Goal: Transaction & Acquisition: Subscribe to service/newsletter

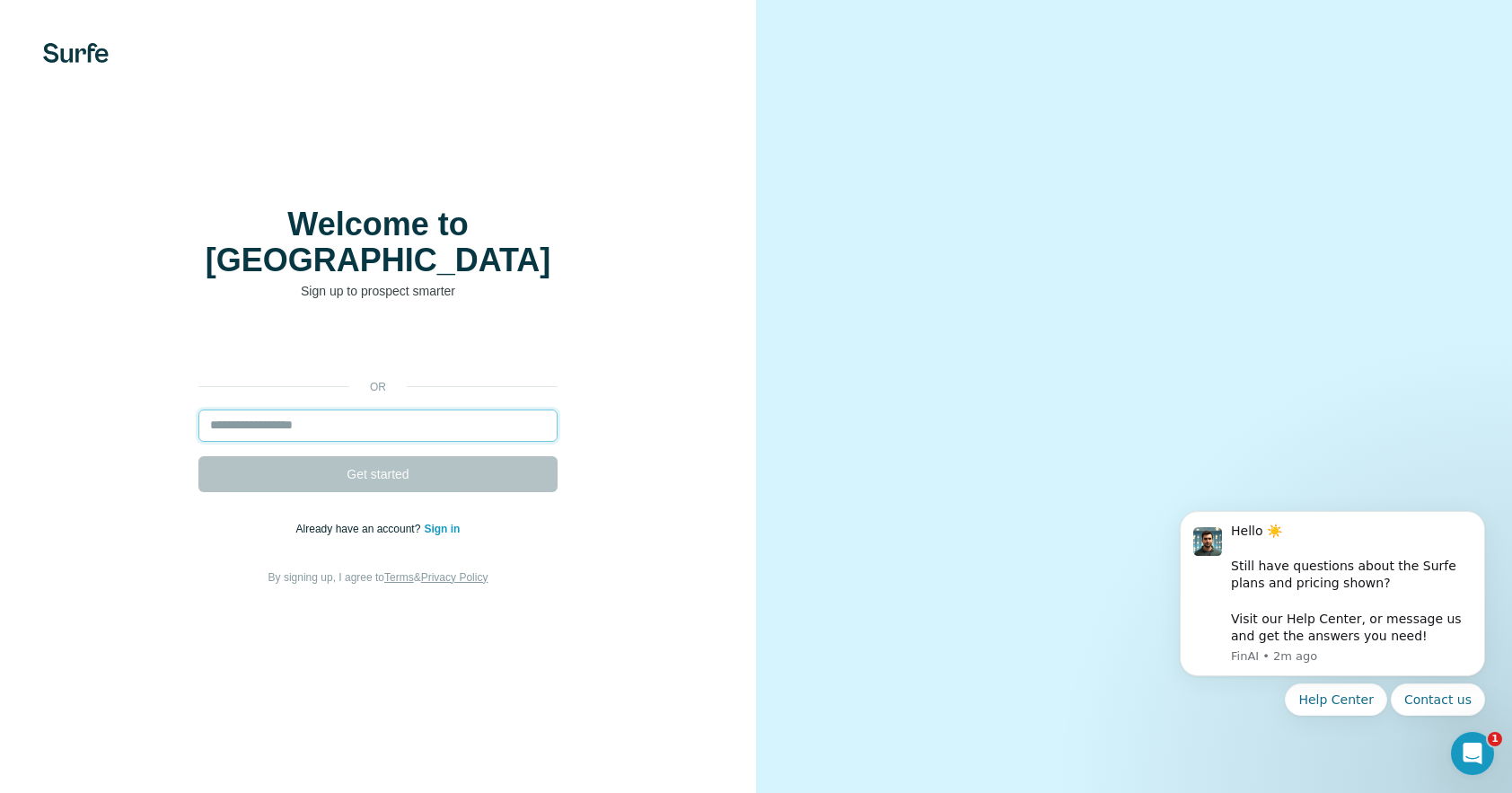
click at [336, 410] on input "email" at bounding box center [378, 425] width 359 height 32
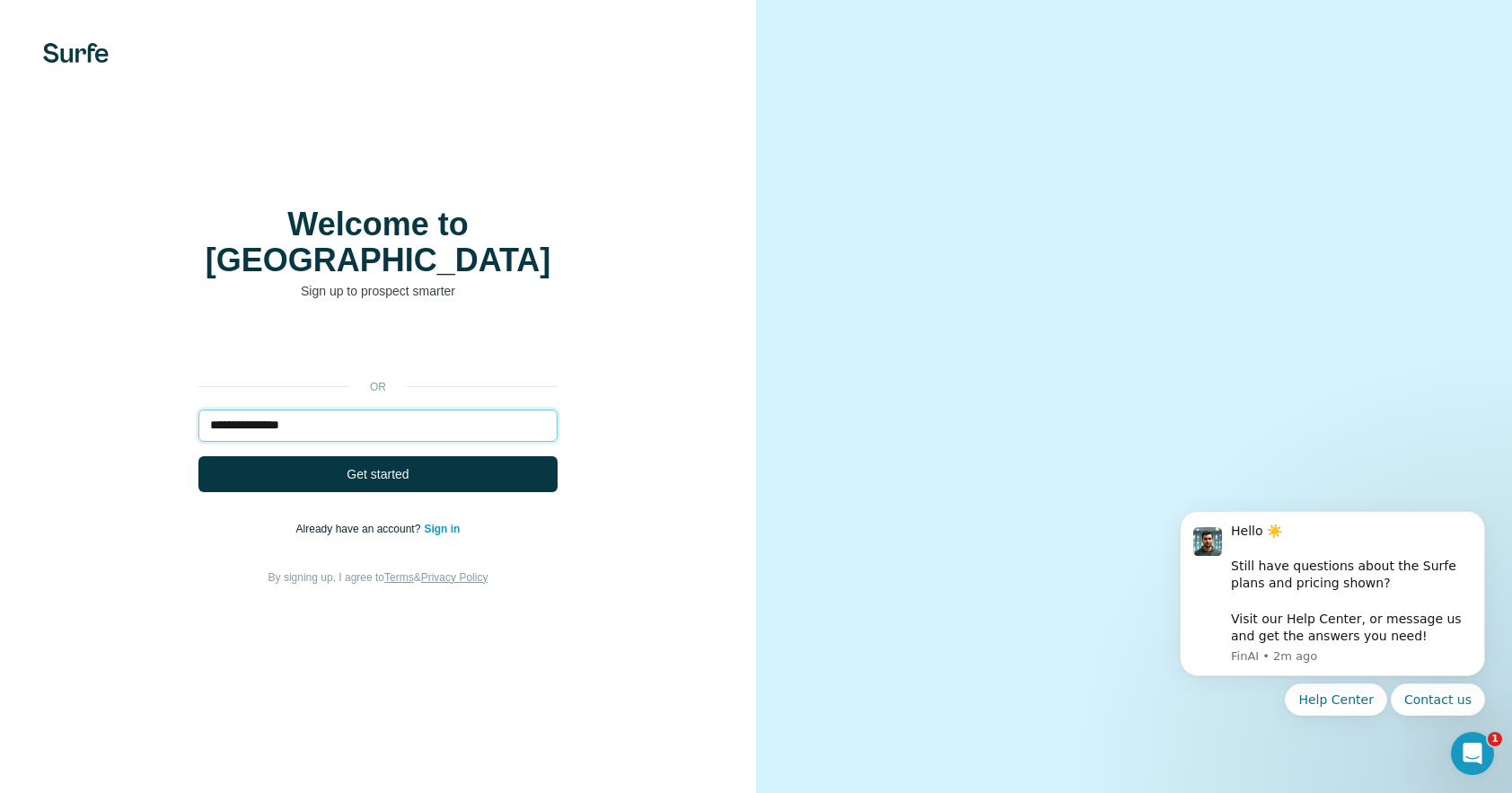
type input "**********"
click at [392, 465] on span "Get started" at bounding box center [377, 474] width 62 height 18
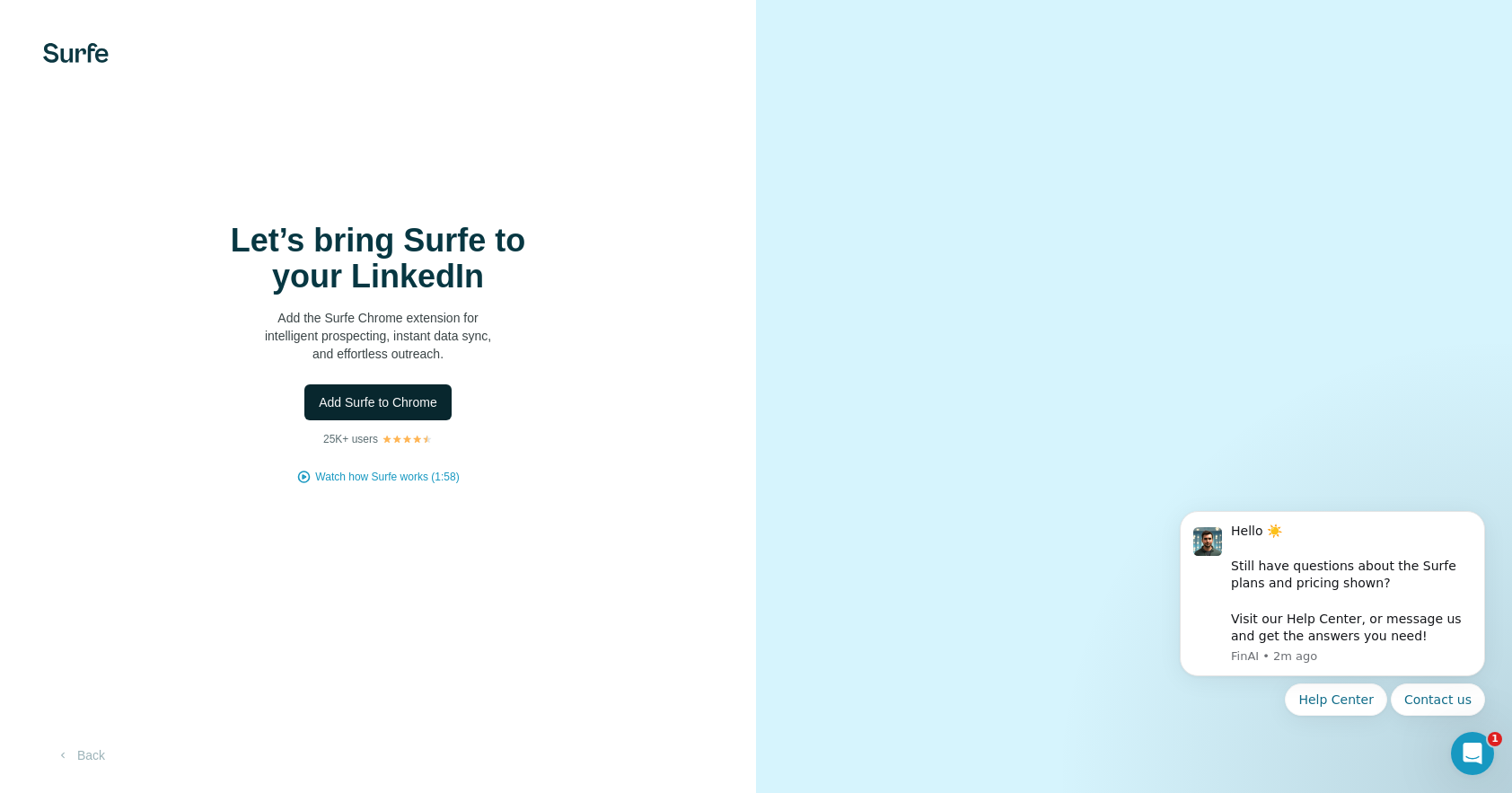
click at [400, 403] on span "Add Surfe to Chrome" at bounding box center [378, 402] width 118 height 18
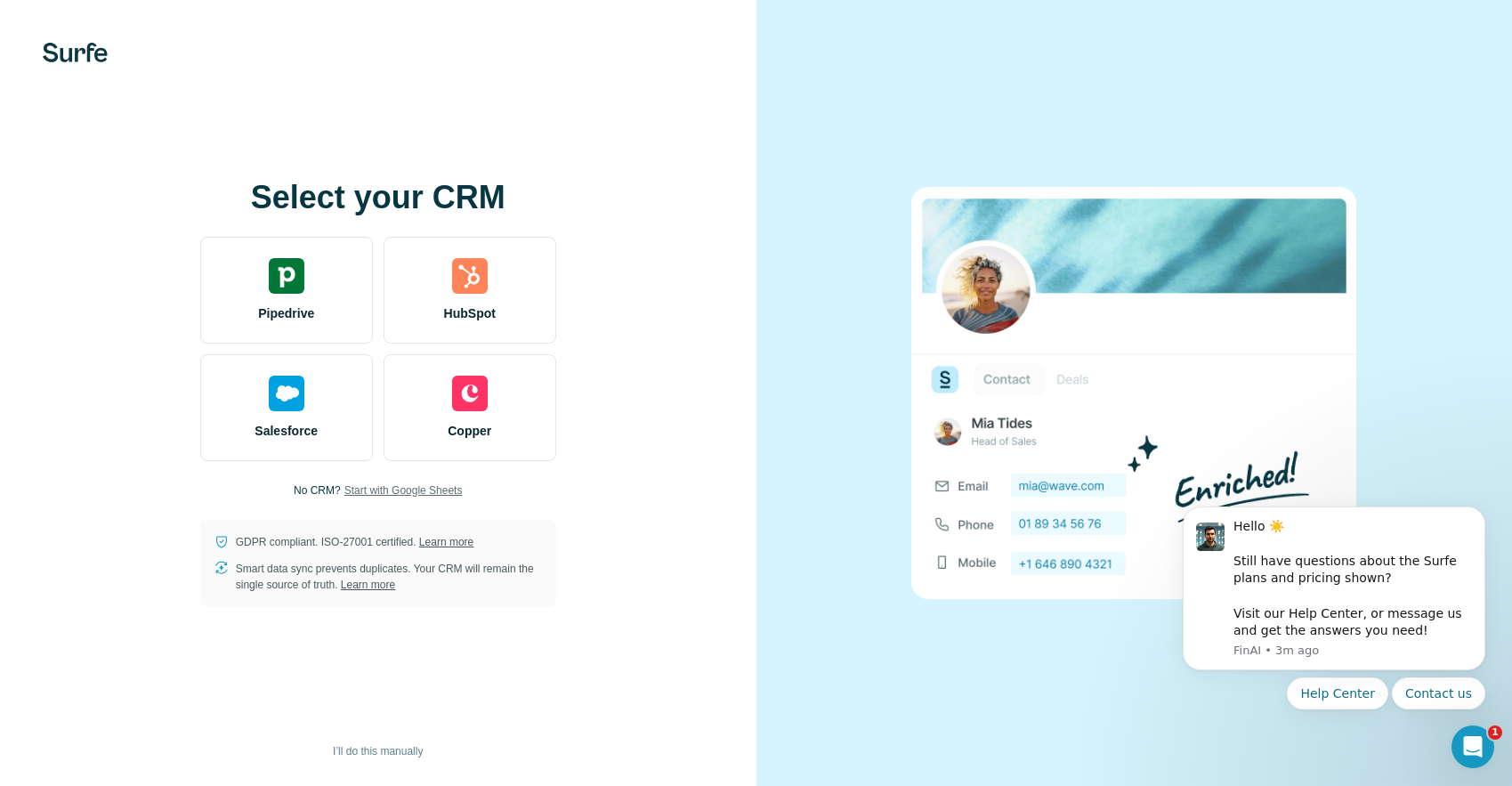
click at [370, 489] on span "Start with Google Sheets" at bounding box center [403, 490] width 118 height 16
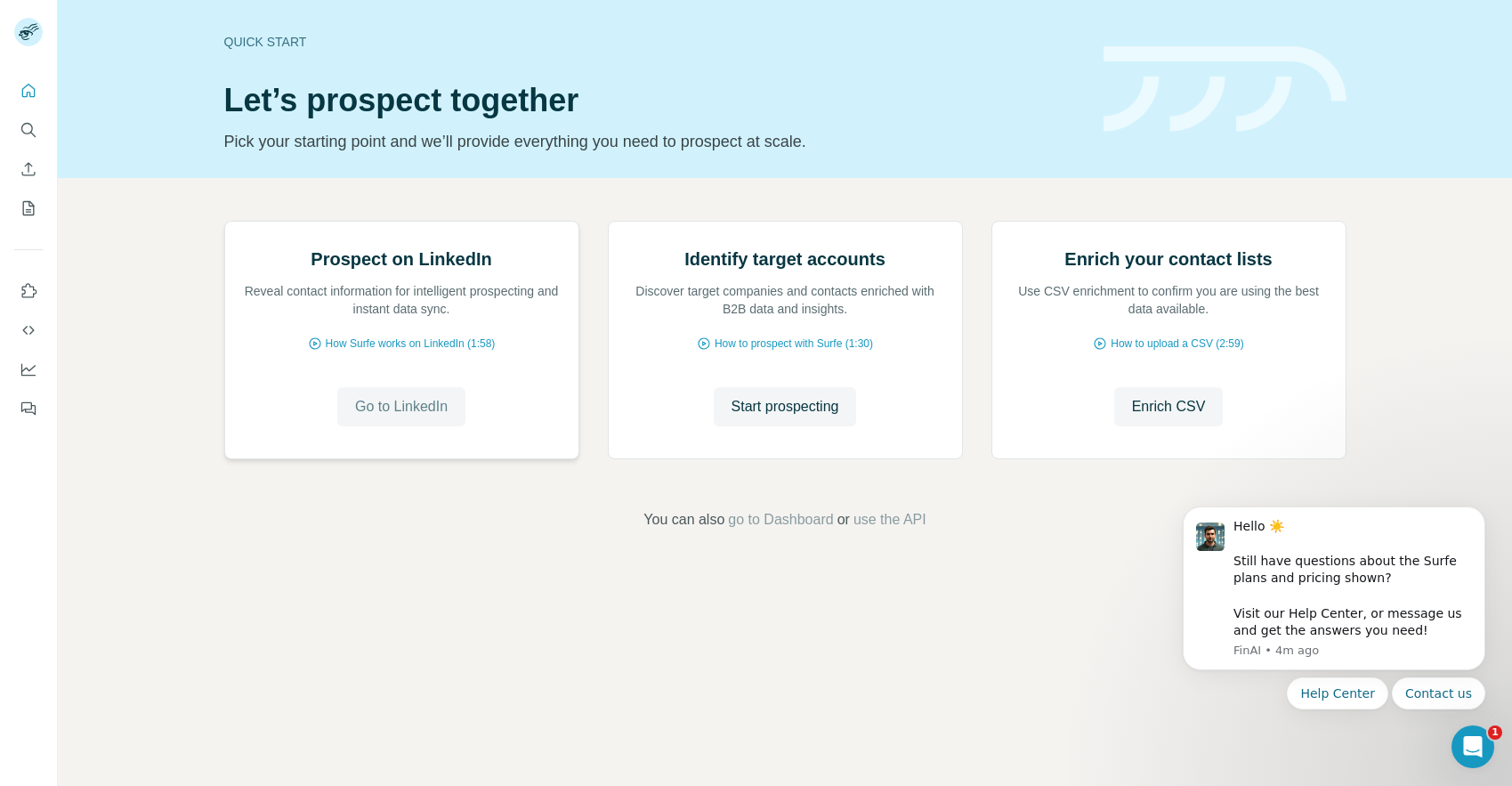
click at [412, 417] on span "Go to LinkedIn" at bounding box center [401, 407] width 93 height 21
